Goal: Information Seeking & Learning: Learn about a topic

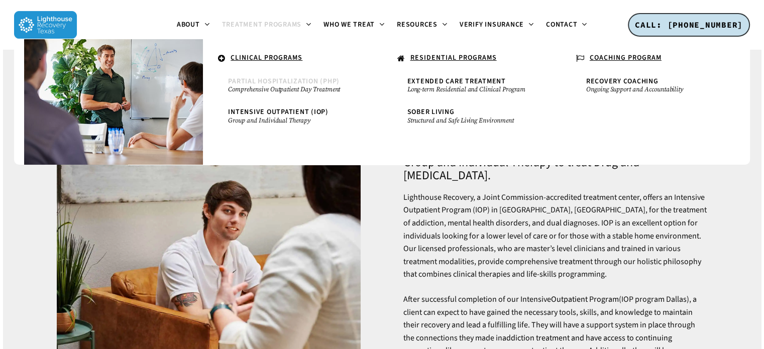
click at [278, 80] on span "Partial Hospitalization (PHP)" at bounding box center [284, 81] width 112 height 10
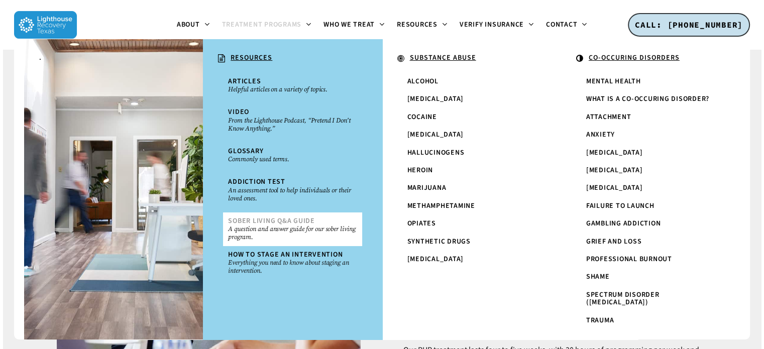
click at [269, 225] on small "A question and answer guide for our sober living program." at bounding box center [292, 233] width 129 height 16
